Goal: Task Accomplishment & Management: Manage account settings

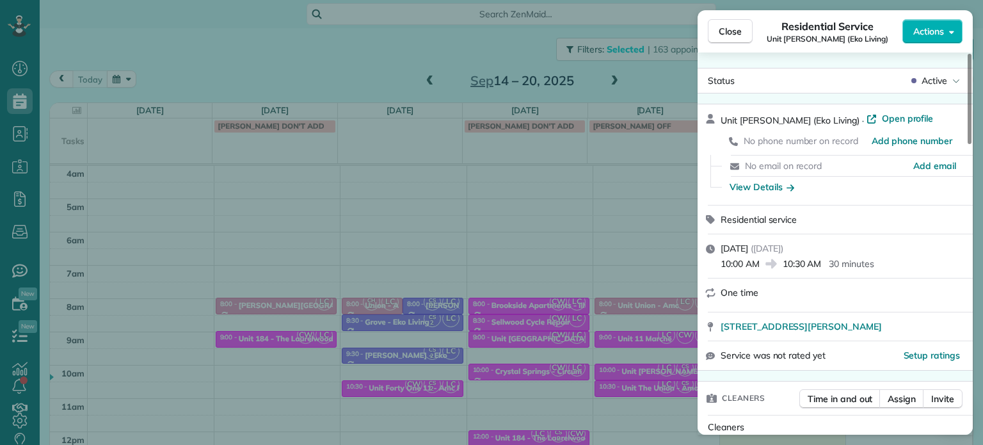
scroll to position [907, 0]
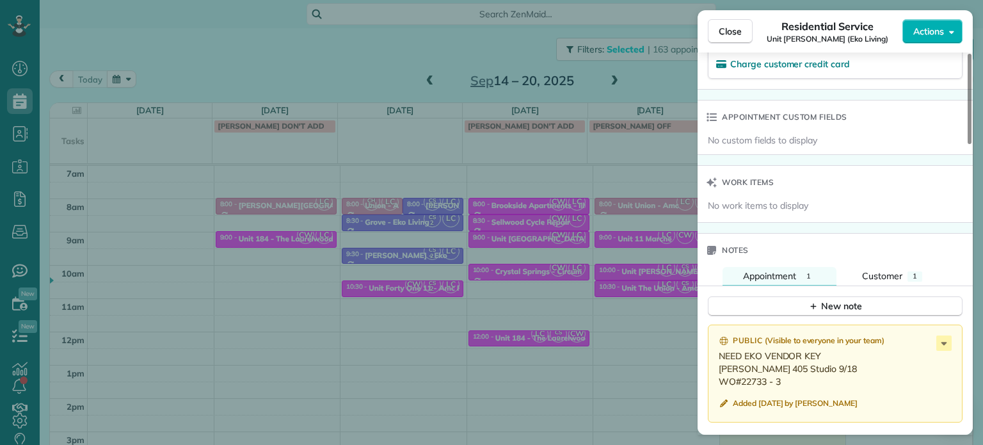
click at [573, 274] on div "Close Residential Service Unit [PERSON_NAME] (Eko Living) Actions Status Active…" at bounding box center [491, 222] width 983 height 445
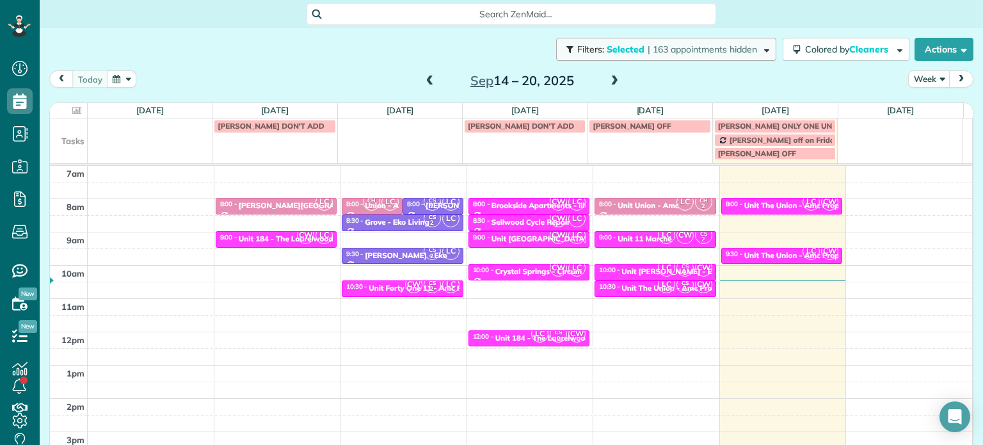
click at [677, 48] on span "| 163 appointments hidden" at bounding box center [702, 50] width 109 height 12
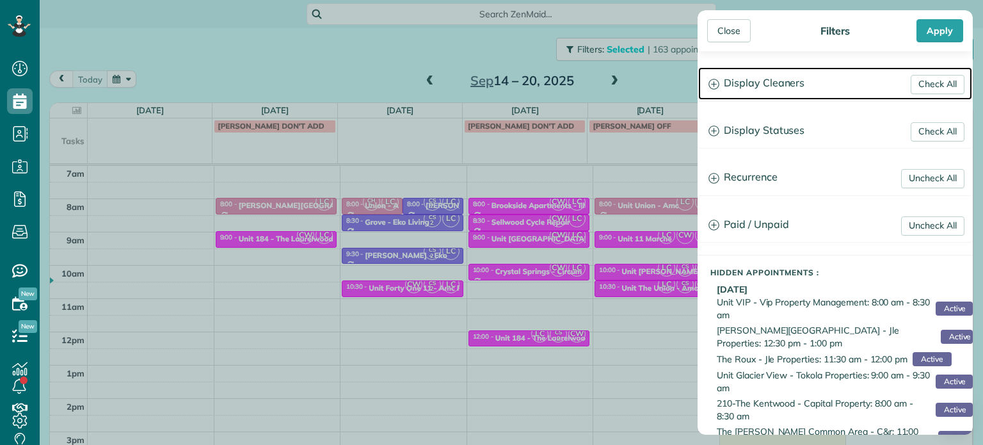
click at [752, 84] on h3 "Display Cleaners" at bounding box center [835, 83] width 274 height 33
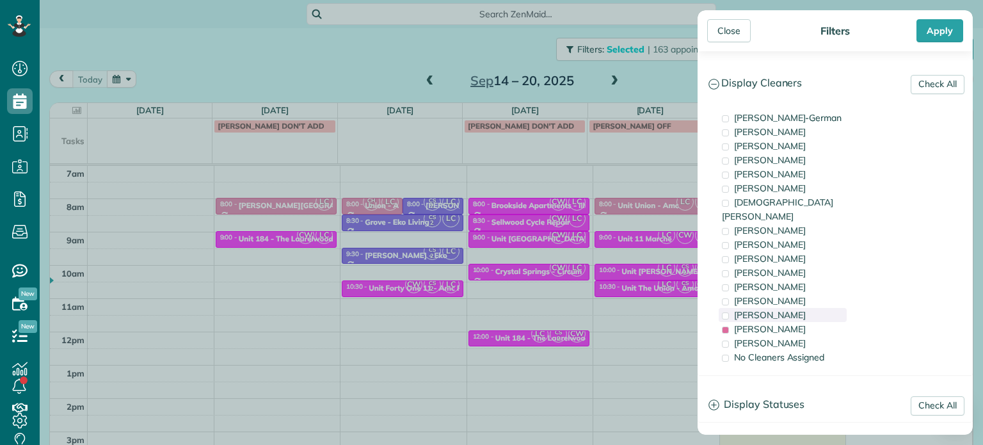
drag, startPoint x: 774, startPoint y: 312, endPoint x: 776, endPoint y: 305, distance: 7.3
click at [774, 323] on span "[PERSON_NAME]" at bounding box center [770, 329] width 72 height 12
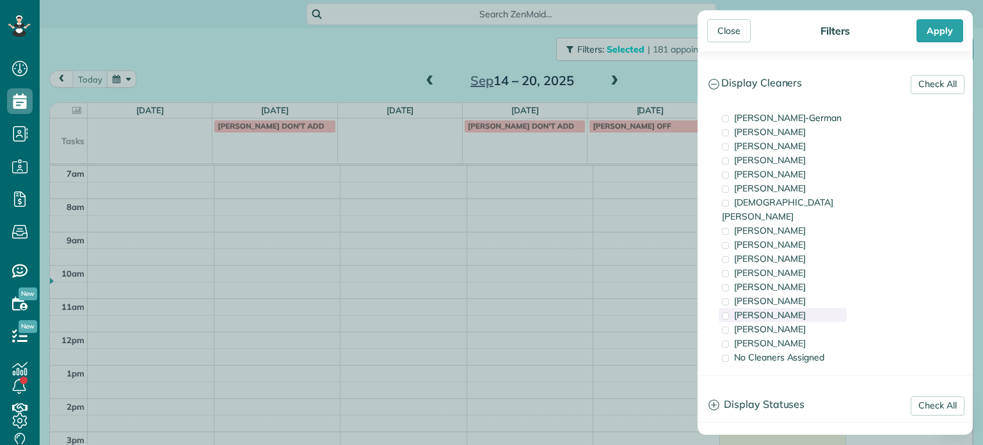
click at [776, 309] on span "[PERSON_NAME]" at bounding box center [770, 315] width 72 height 12
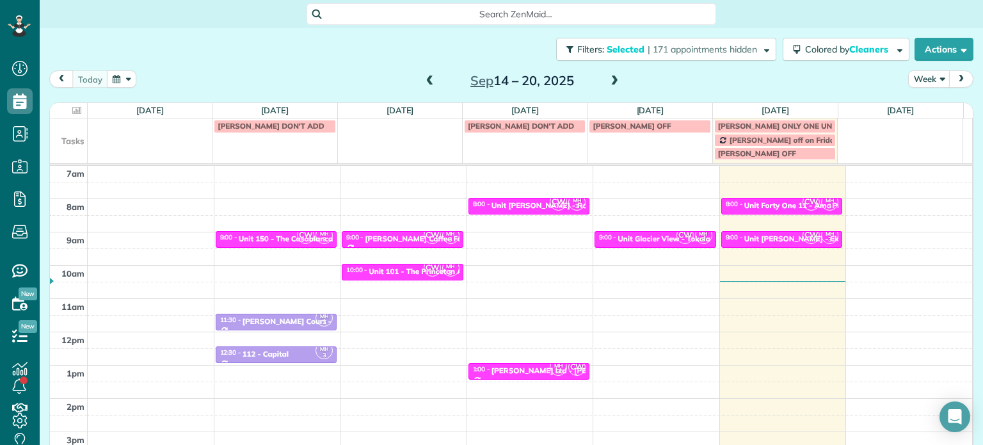
click at [604, 243] on div "Close Filters Apply Check All Display Cleaners [PERSON_NAME]-German [PERSON_NAM…" at bounding box center [491, 222] width 983 height 445
click at [550, 207] on span "CW" at bounding box center [558, 201] width 17 height 17
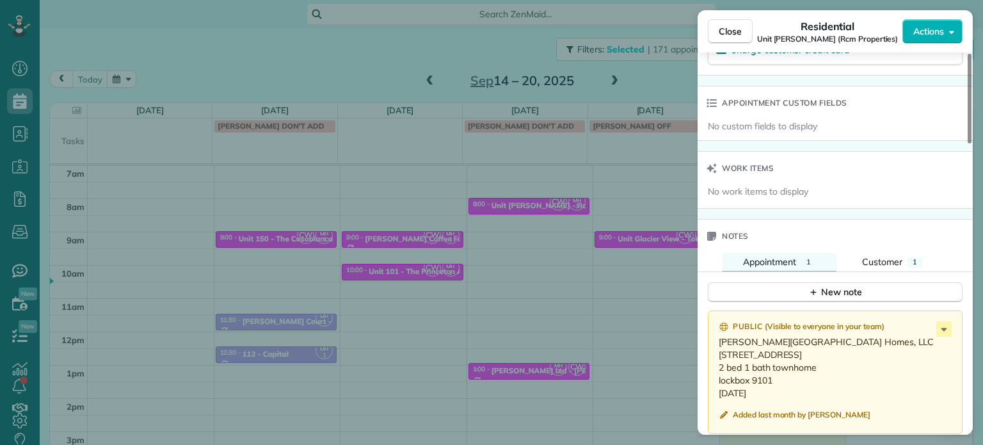
scroll to position [963, 0]
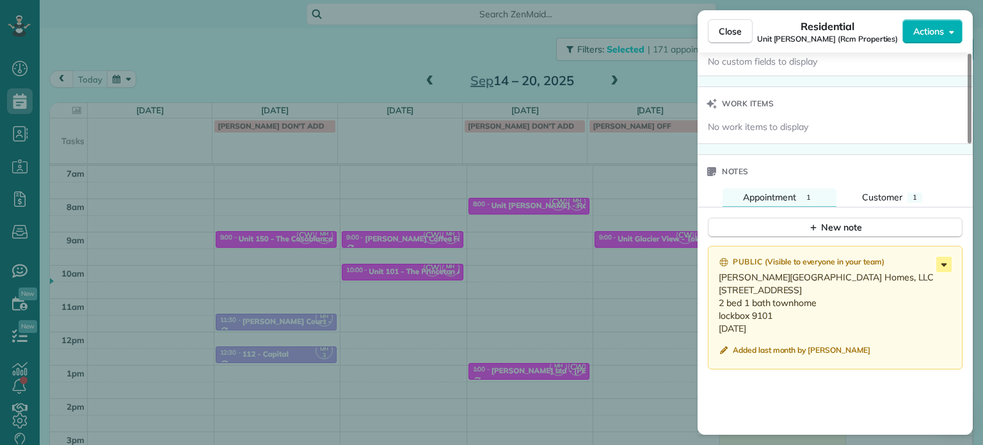
click at [940, 268] on icon at bounding box center [943, 264] width 15 height 15
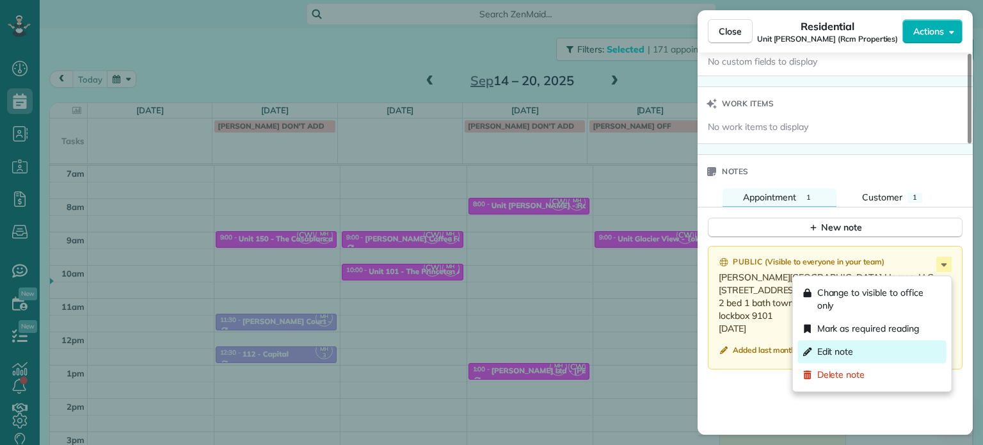
click at [896, 350] on div "Edit note" at bounding box center [872, 351] width 148 height 23
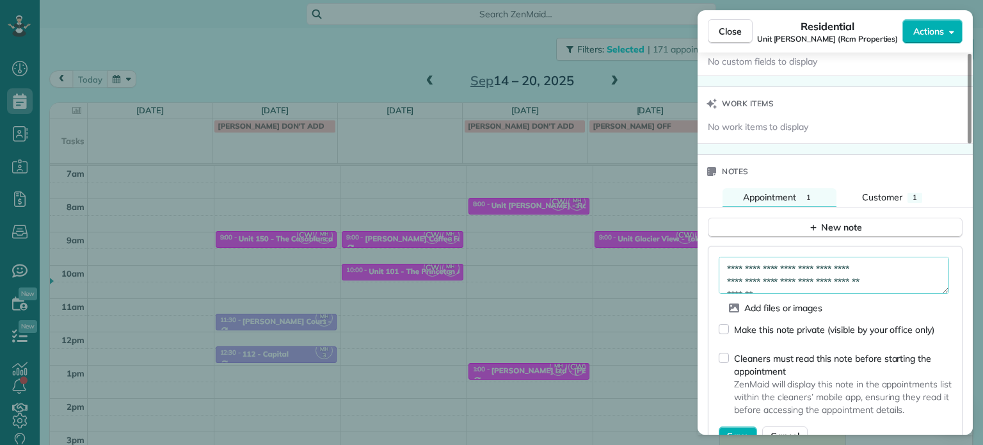
click at [873, 280] on textarea "**********" at bounding box center [834, 275] width 230 height 37
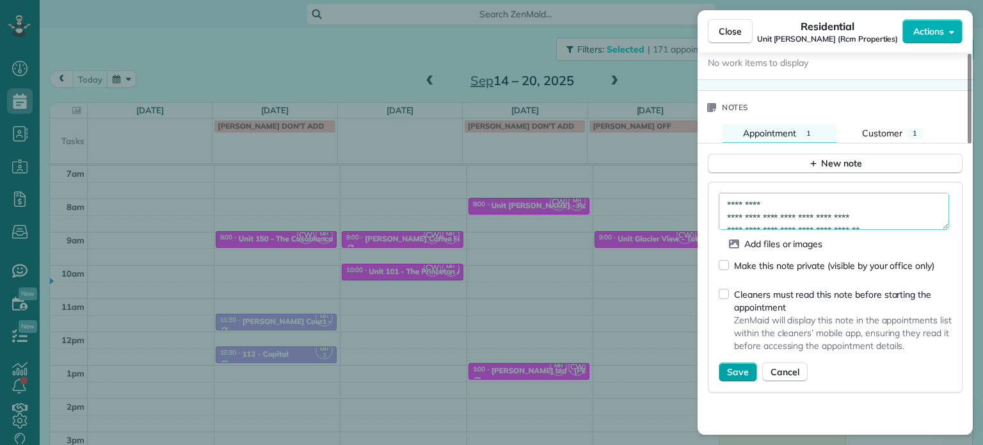
type textarea "**********"
click at [737, 378] on span "Save" at bounding box center [738, 371] width 22 height 13
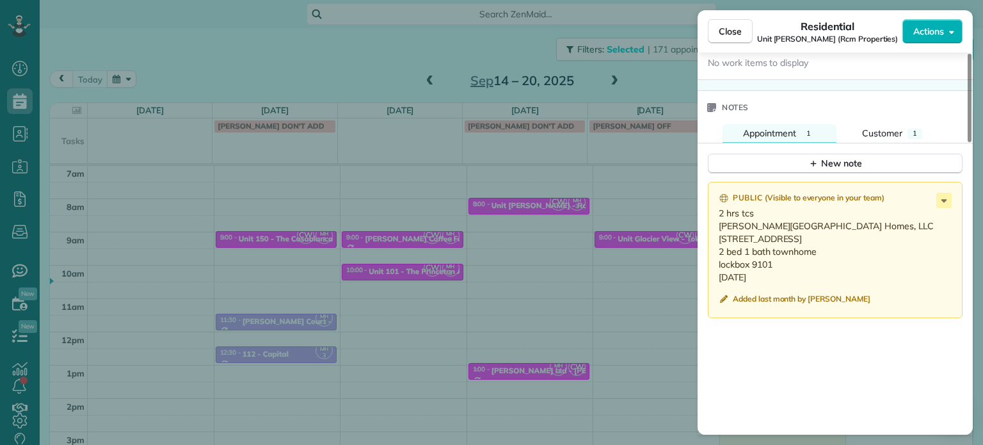
drag, startPoint x: 803, startPoint y: 294, endPoint x: 719, endPoint y: 234, distance: 103.7
click at [719, 234] on p "2 hrs tcs [PERSON_NAME][GEOGRAPHIC_DATA] Homes, LLC [STREET_ADDRESS] 2 bed 1 ba…" at bounding box center [837, 245] width 236 height 77
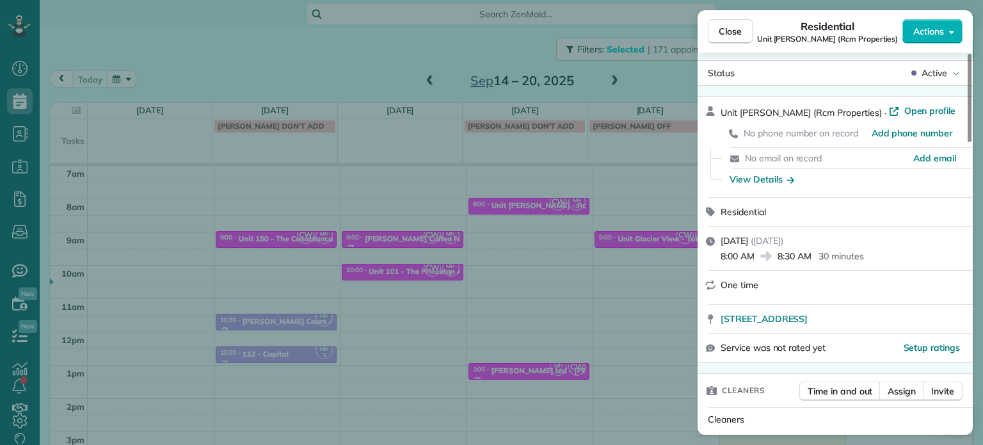
scroll to position [3, 0]
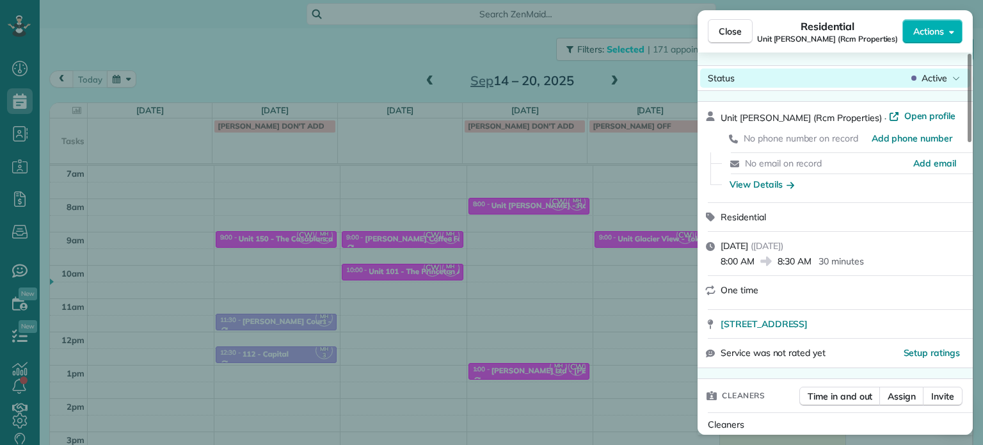
click at [937, 75] on span "Active" at bounding box center [935, 78] width 26 height 13
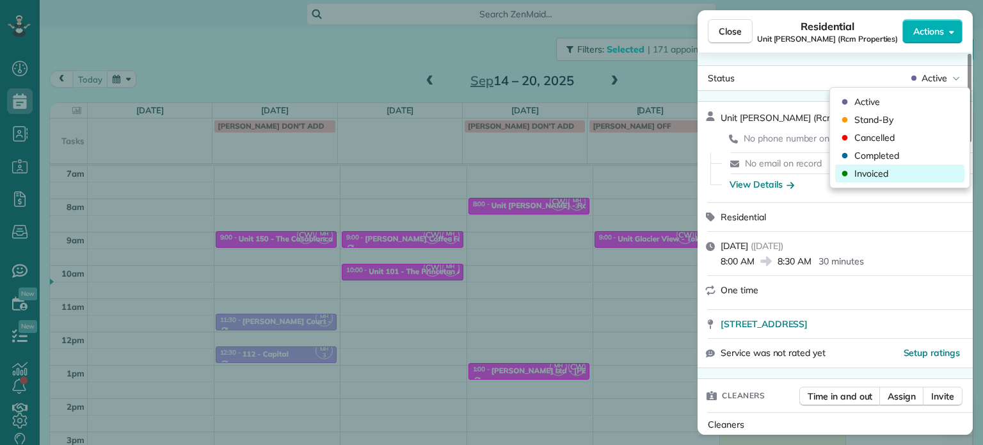
click at [877, 173] on span "Invoiced" at bounding box center [871, 173] width 34 height 13
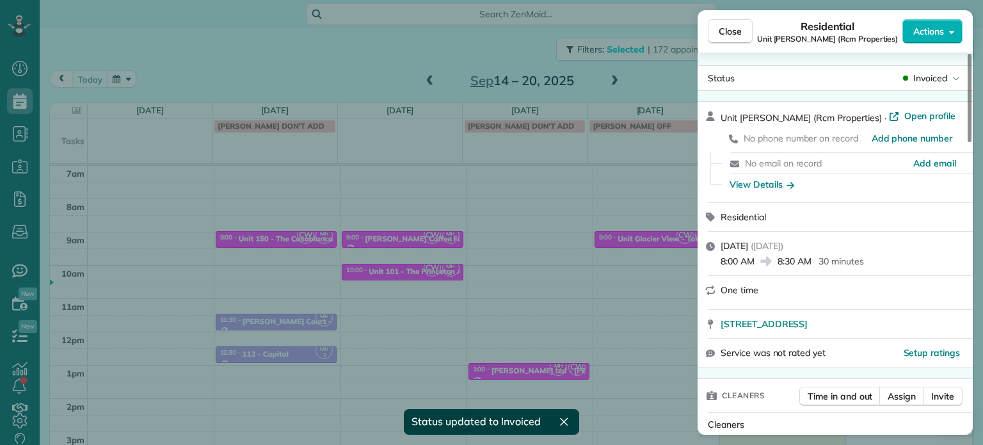
click at [282, 57] on div "Close Residential Unit [PERSON_NAME] (Rcm Properties) Actions Status Invoiced U…" at bounding box center [491, 222] width 983 height 445
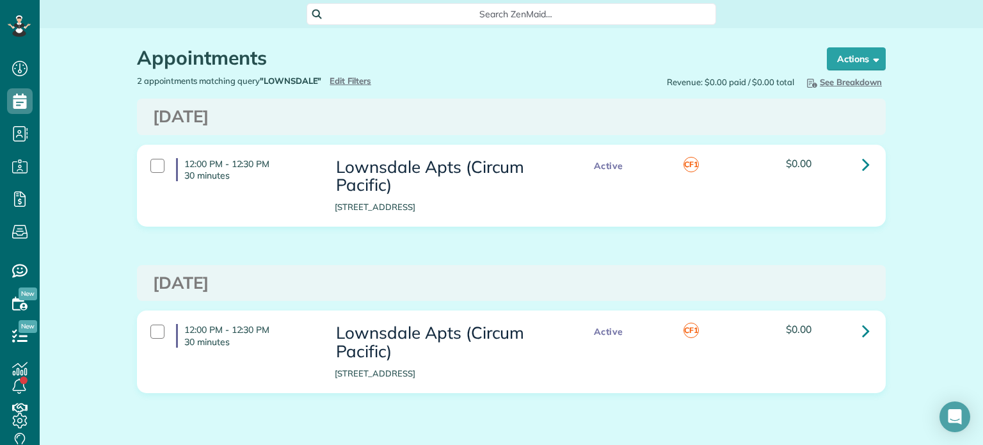
scroll to position [6, 6]
